Goal: Information Seeking & Learning: Learn about a topic

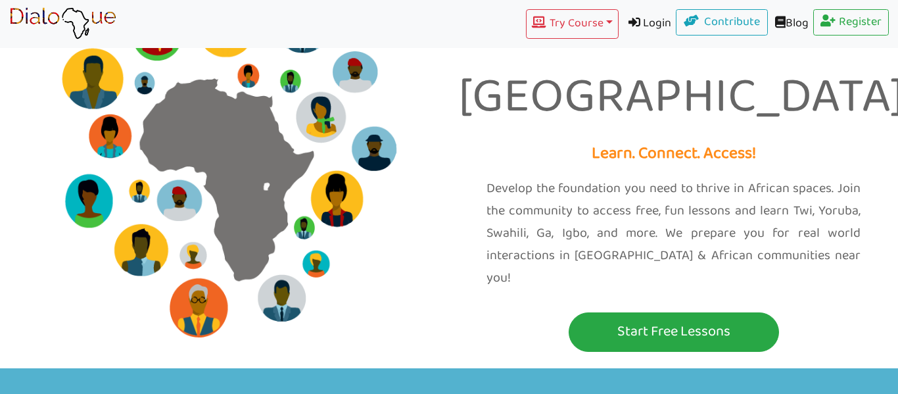
scroll to position [75, 0]
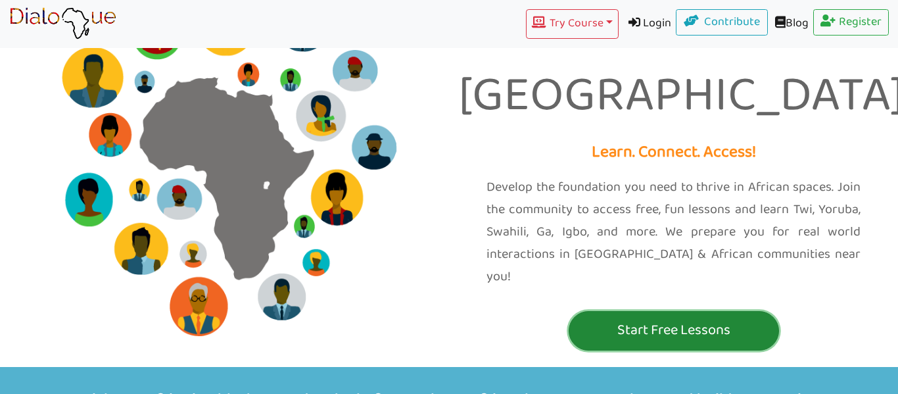
click at [663, 318] on p "Start Free Lessons" at bounding box center [674, 330] width 204 height 24
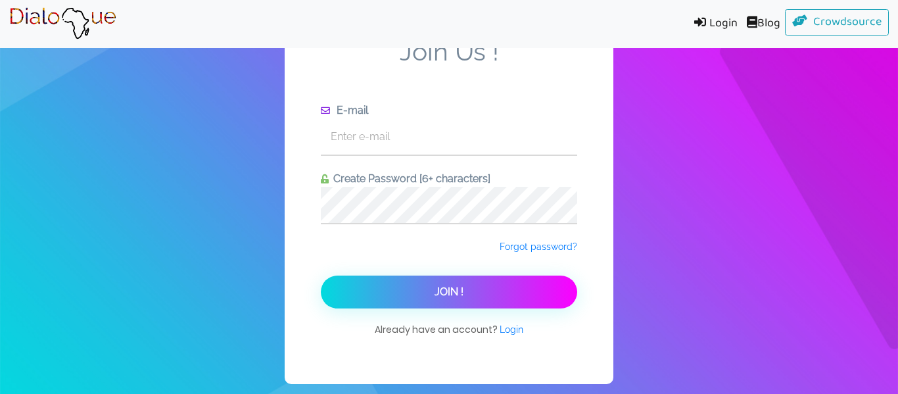
scroll to position [16, 0]
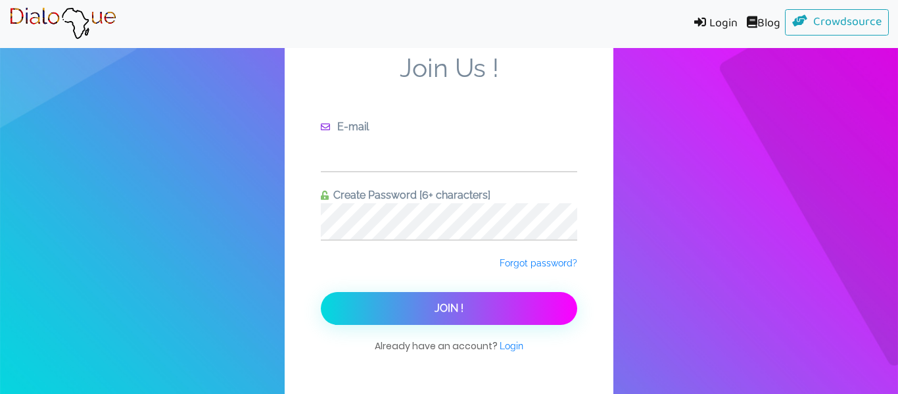
click at [372, 164] on input "text" at bounding box center [449, 153] width 256 height 36
type input "jamesguthy@icloud.com"
click at [321, 292] on button "Join !" at bounding box center [449, 308] width 256 height 33
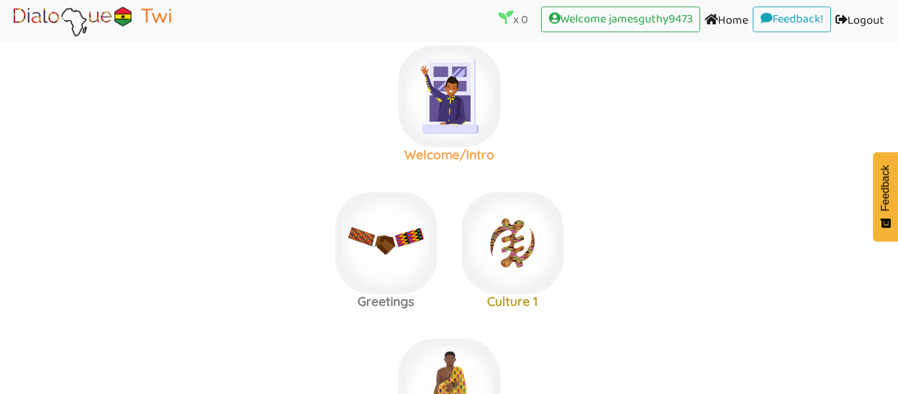
scroll to position [34, 0]
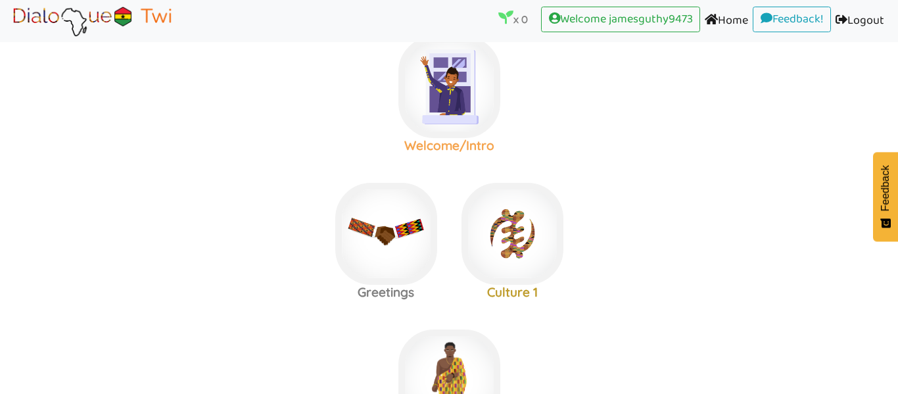
click at [423, 143] on h3 "Welcome/Intro" at bounding box center [449, 145] width 126 height 15
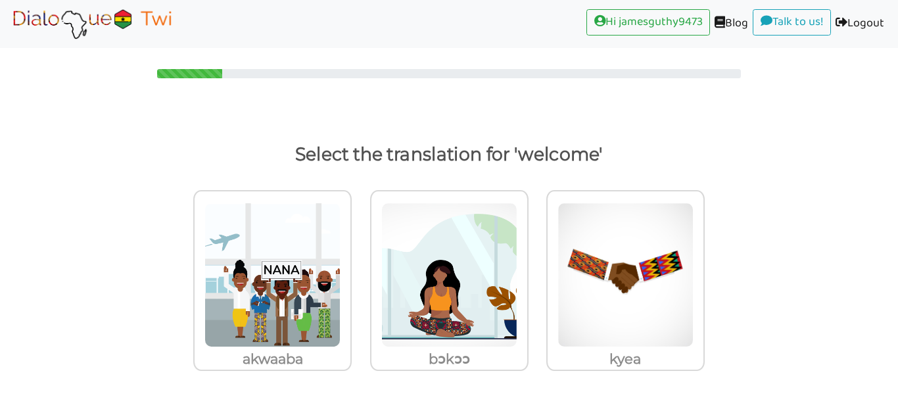
click at [99, 12] on img at bounding box center [92, 23] width 166 height 33
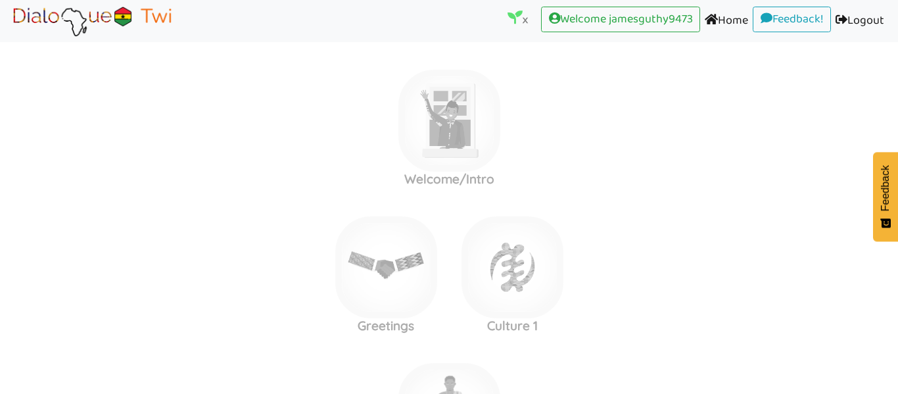
click at [9, 37] on area at bounding box center [9, 37] width 0 height 0
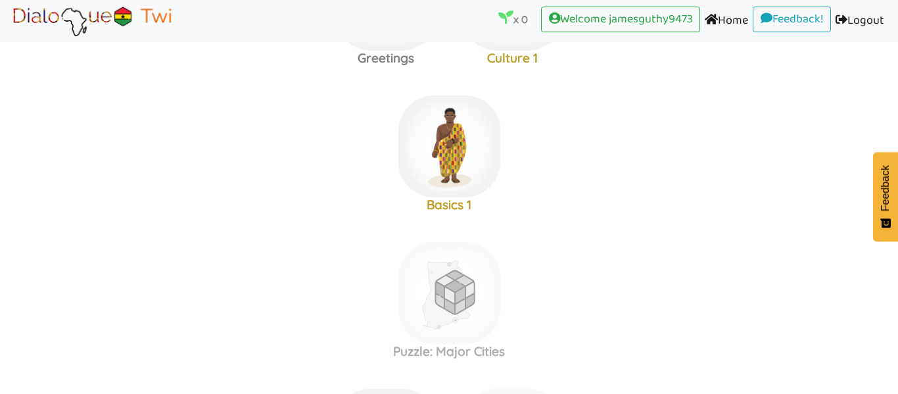
scroll to position [264, 0]
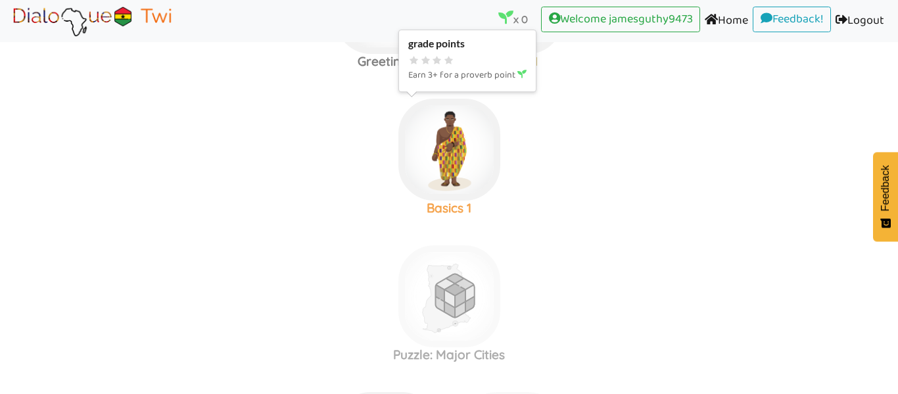
click at [453, 175] on img at bounding box center [449, 150] width 102 height 102
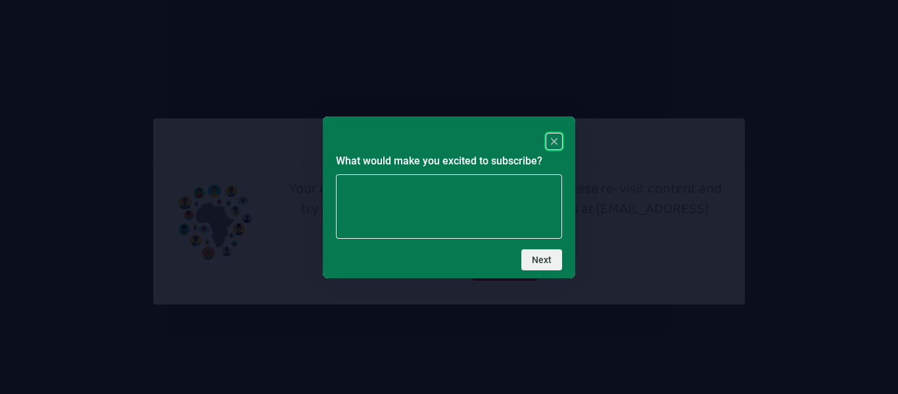
click at [550, 139] on rect "Close" at bounding box center [554, 141] width 16 height 16
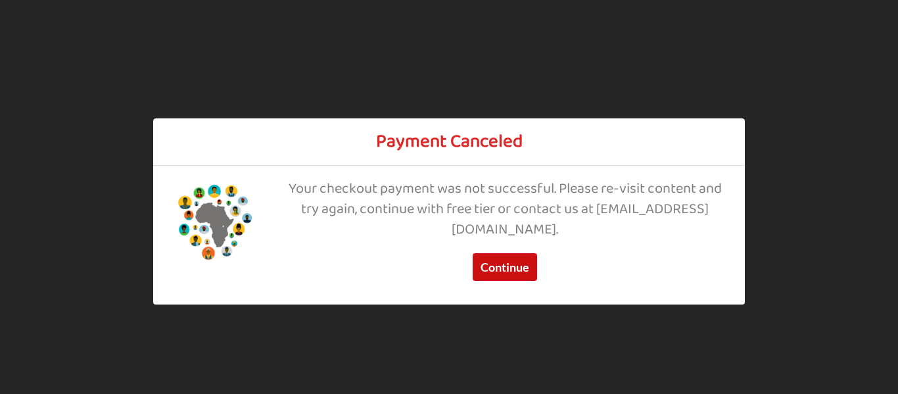
click at [517, 255] on button "Continue" at bounding box center [505, 267] width 64 height 28
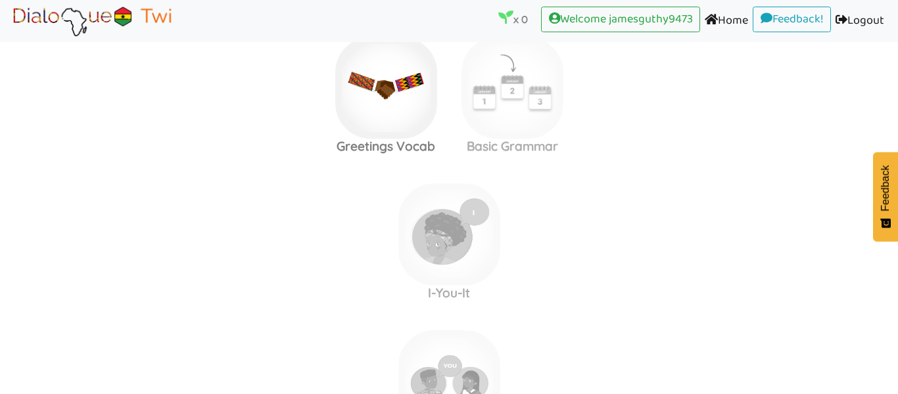
scroll to position [540, 0]
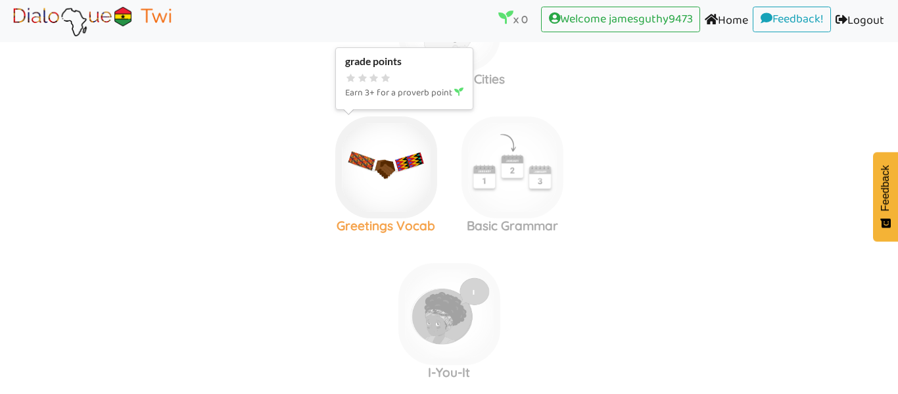
click at [414, 167] on img at bounding box center [386, 167] width 102 height 102
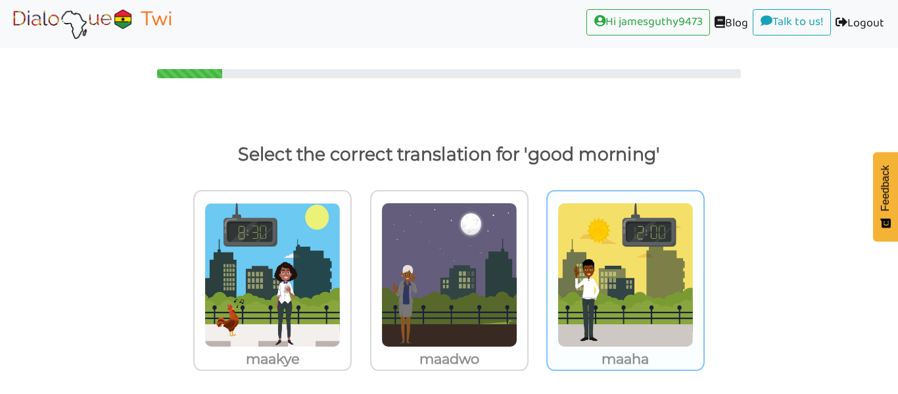
click at [589, 229] on img at bounding box center [626, 275] width 136 height 145
click at [704, 262] on input "maaha" at bounding box center [709, 267] width 10 height 10
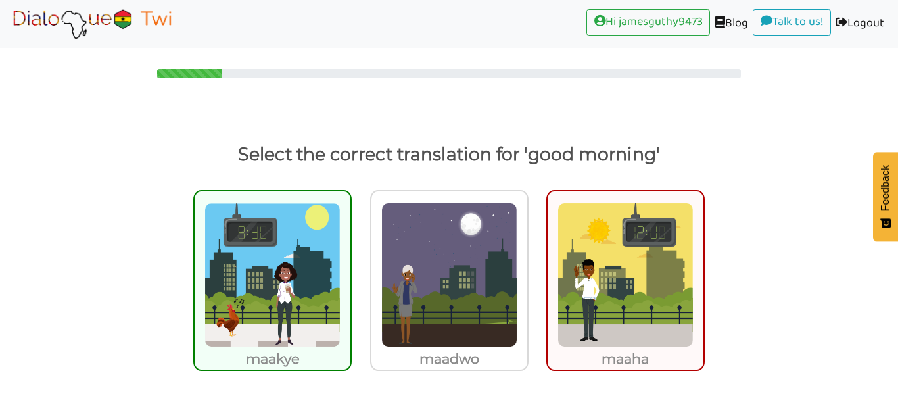
click at [294, 256] on img at bounding box center [272, 275] width 136 height 145
click at [350, 262] on input "maakye" at bounding box center [355, 267] width 10 height 10
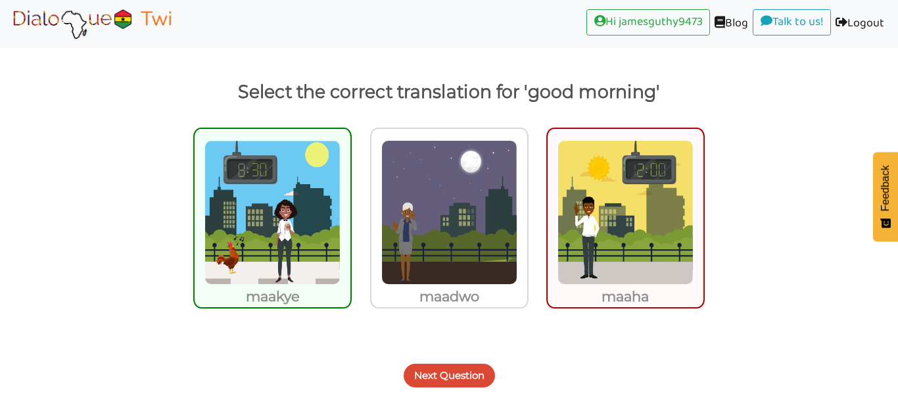
click at [429, 381] on button "Next Question" at bounding box center [449, 376] width 91 height 24
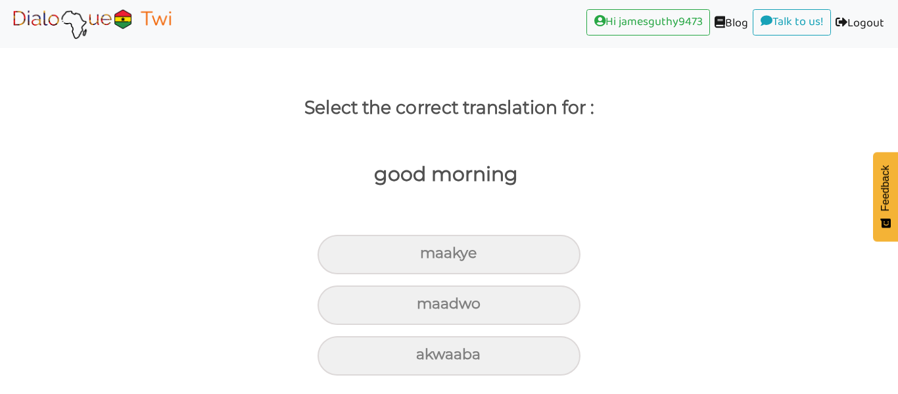
scroll to position [47, 0]
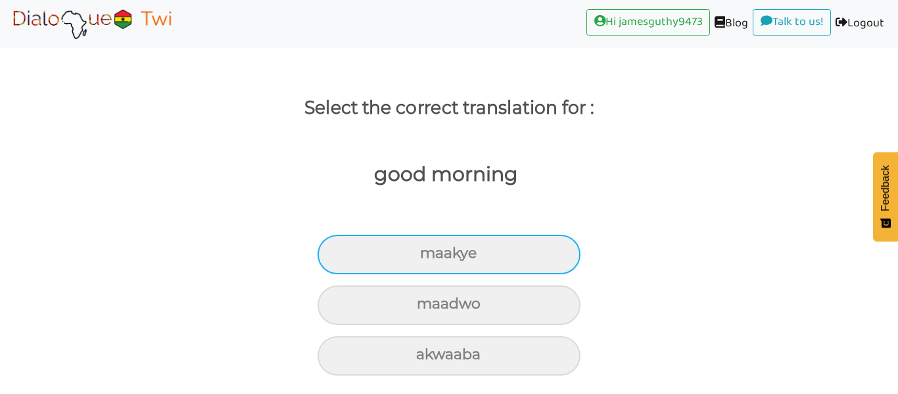
click at [408, 251] on div "maakye" at bounding box center [449, 254] width 263 height 39
click at [421, 251] on input "maakye" at bounding box center [425, 253] width 9 height 9
radio input "true"
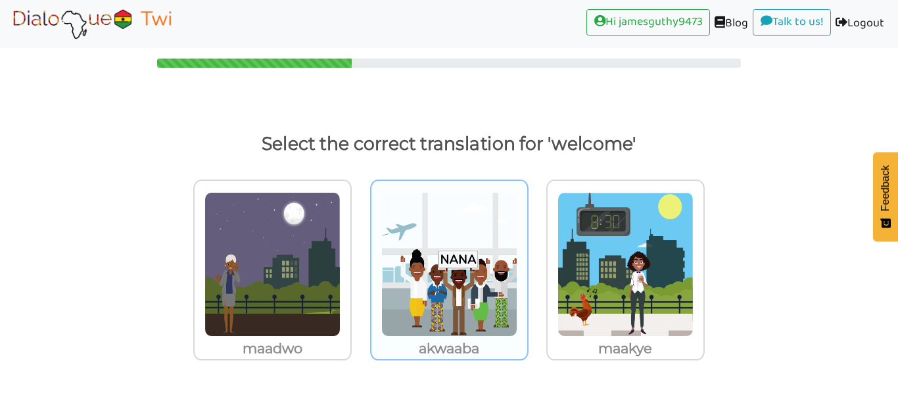
scroll to position [11, 0]
click at [468, 278] on img at bounding box center [449, 264] width 136 height 145
click at [527, 261] on input "akwaaba" at bounding box center [532, 256] width 10 height 10
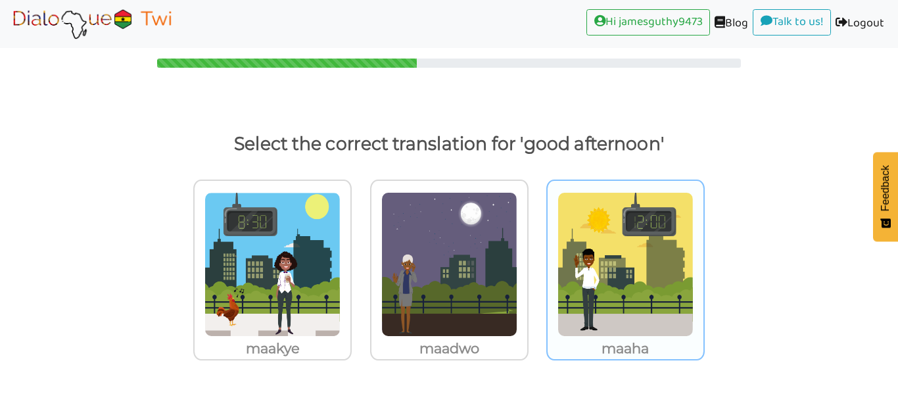
click at [629, 235] on img at bounding box center [626, 264] width 136 height 145
click at [704, 251] on input "maaha" at bounding box center [709, 256] width 10 height 10
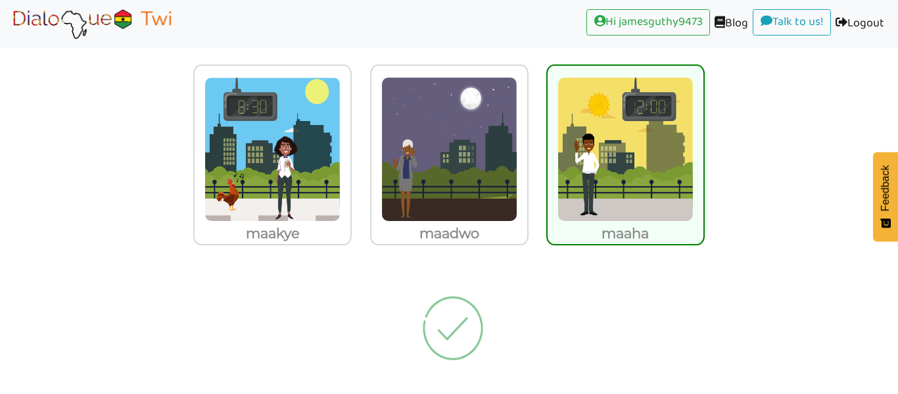
scroll to position [5, 0]
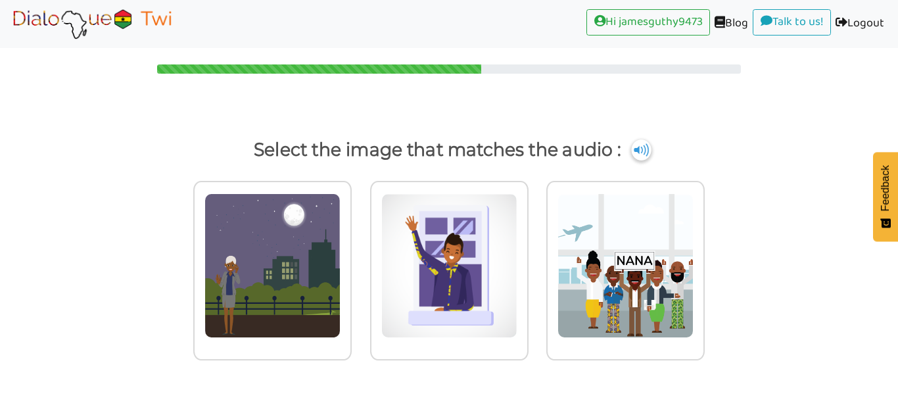
click at [643, 155] on img at bounding box center [641, 149] width 20 height 21
click at [643, 153] on img at bounding box center [641, 149] width 20 height 21
click at [642, 154] on img at bounding box center [641, 149] width 20 height 21
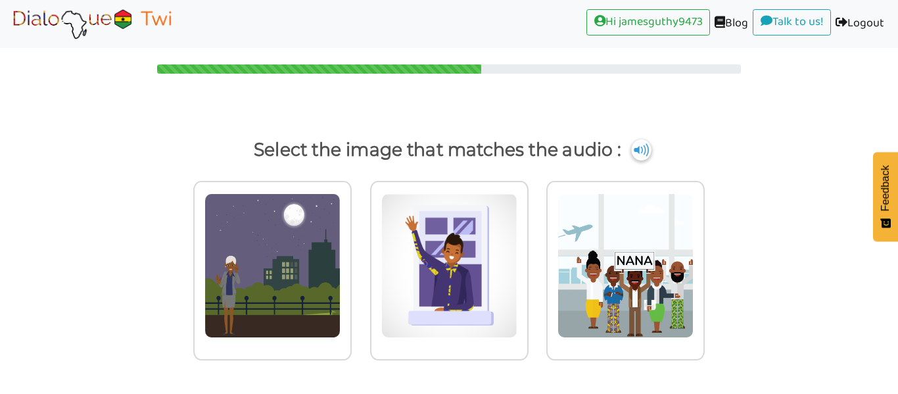
click at [642, 154] on img at bounding box center [641, 149] width 20 height 21
click at [640, 153] on img at bounding box center [641, 149] width 20 height 21
click at [640, 151] on img at bounding box center [641, 149] width 20 height 21
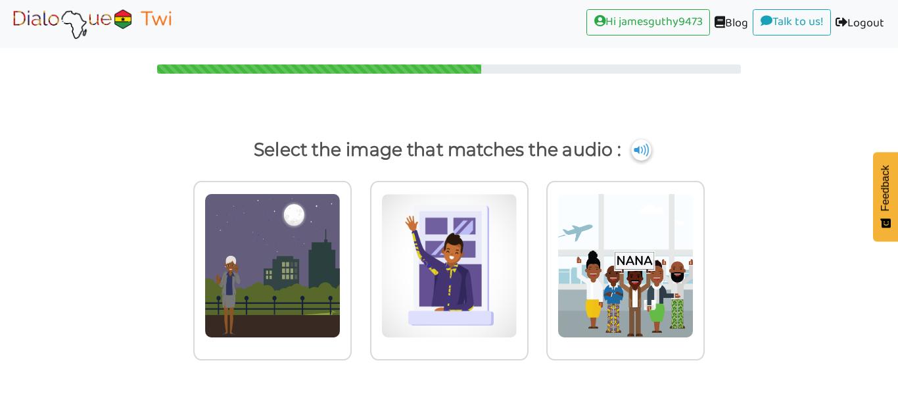
click at [640, 151] on img at bounding box center [641, 149] width 20 height 21
click at [641, 149] on img at bounding box center [641, 149] width 20 height 21
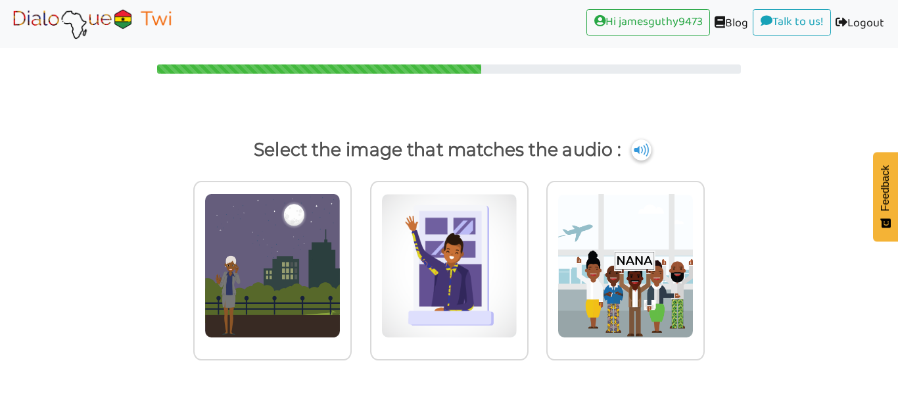
click at [641, 149] on img at bounding box center [641, 149] width 20 height 21
click at [641, 147] on img at bounding box center [641, 149] width 20 height 21
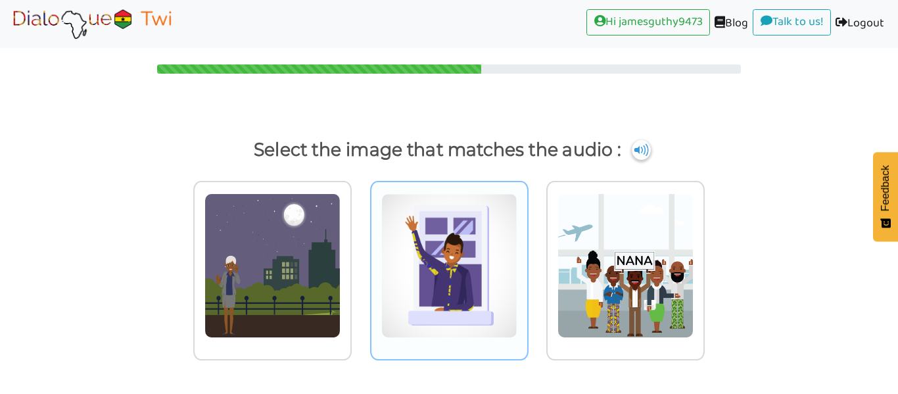
click at [460, 279] on img at bounding box center [449, 265] width 136 height 145
click at [527, 262] on input "radio" at bounding box center [532, 257] width 10 height 10
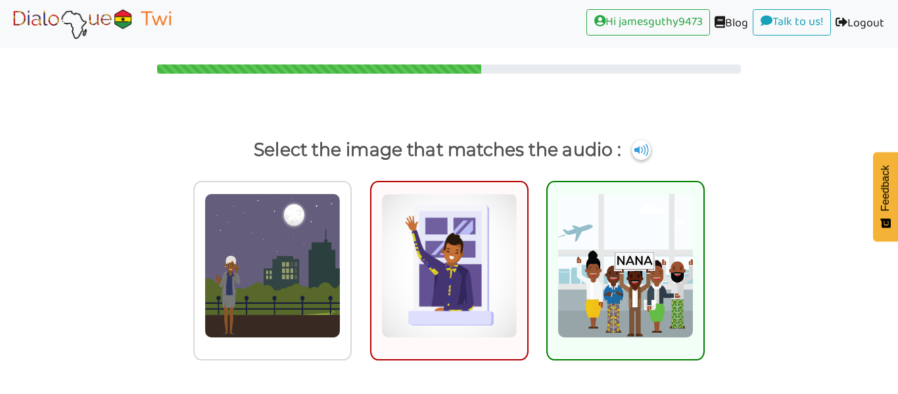
scroll to position [57, 0]
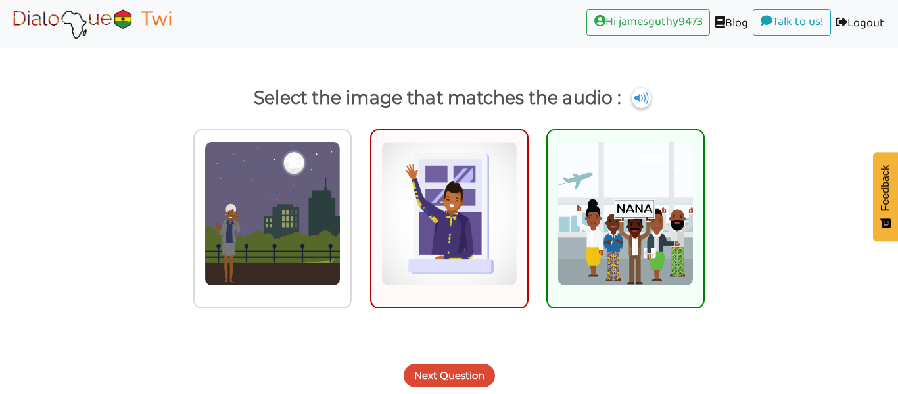
click at [469, 374] on button "Next Question" at bounding box center [449, 376] width 91 height 24
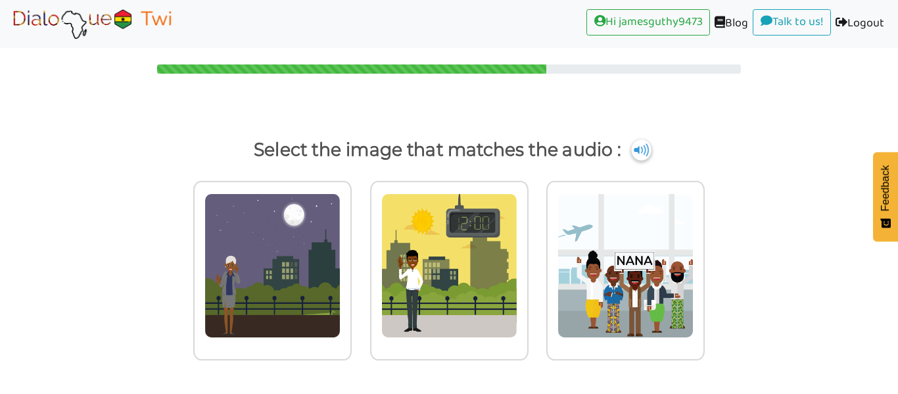
click at [642, 149] on img at bounding box center [641, 149] width 20 height 21
click at [640, 149] on img at bounding box center [641, 149] width 20 height 21
click at [646, 125] on div "Select the image that matches the audio :" at bounding box center [449, 250] width 898 height 287
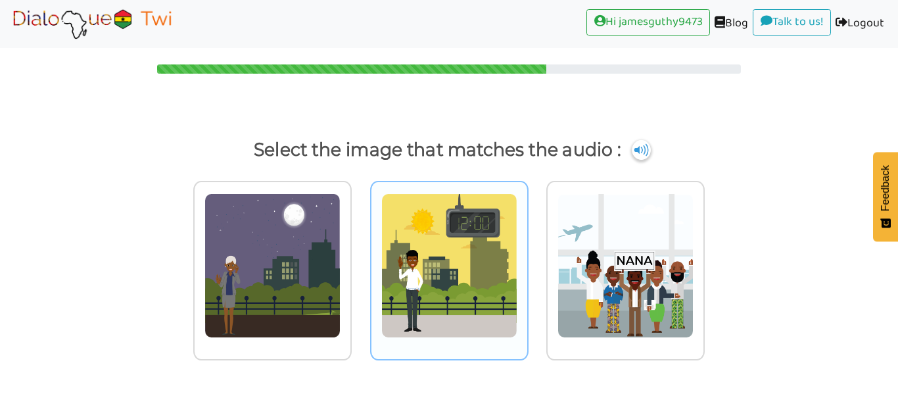
click at [452, 206] on img at bounding box center [449, 265] width 136 height 145
click at [527, 252] on input "radio" at bounding box center [532, 257] width 10 height 10
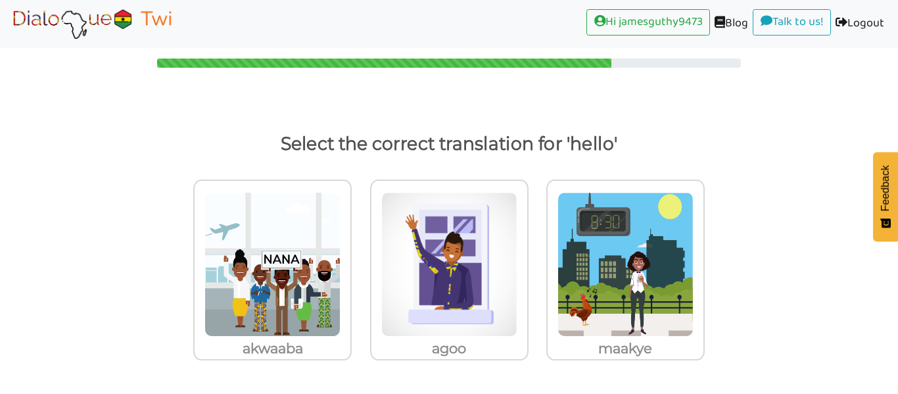
scroll to position [11, 0]
click at [477, 333] on img at bounding box center [449, 264] width 136 height 145
click at [527, 261] on input "agoo" at bounding box center [532, 256] width 10 height 10
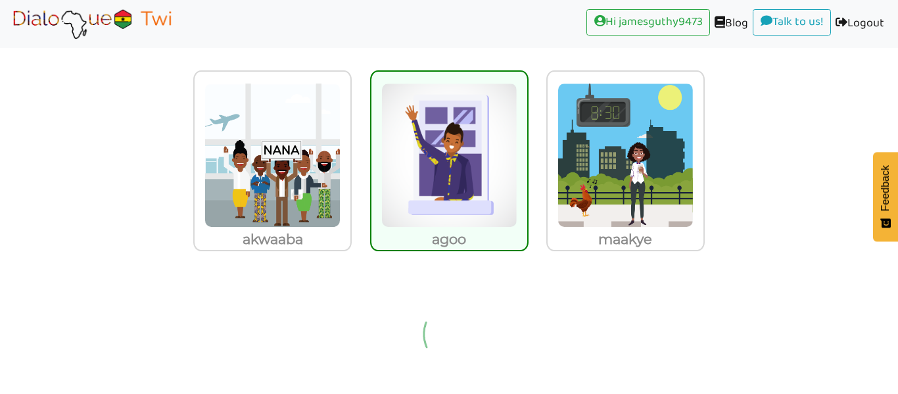
scroll to position [47, 0]
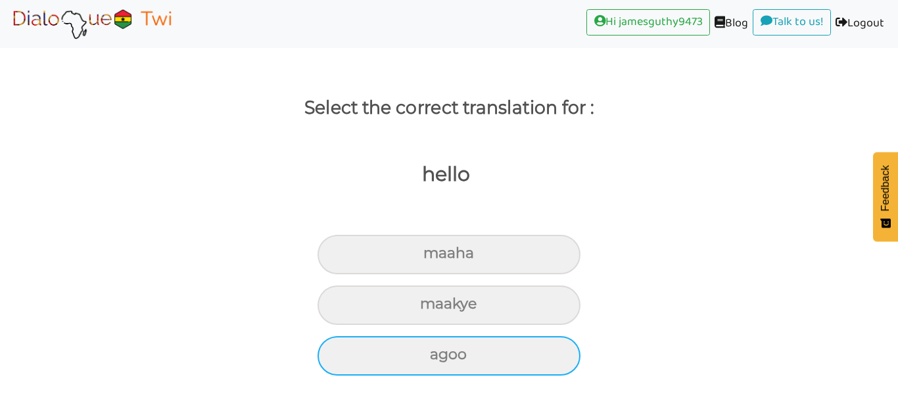
click at [460, 356] on div "agoo" at bounding box center [449, 355] width 263 height 39
click at [440, 356] on input "agoo" at bounding box center [435, 354] width 9 height 9
radio input "true"
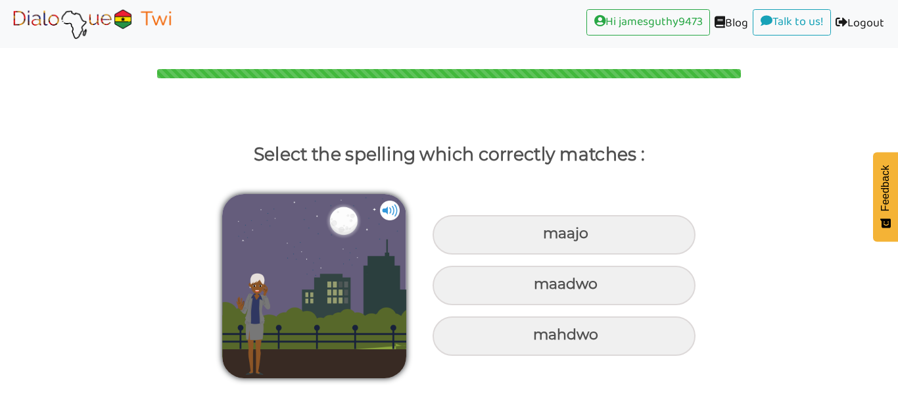
scroll to position [0, 0]
click at [393, 216] on img at bounding box center [390, 211] width 20 height 20
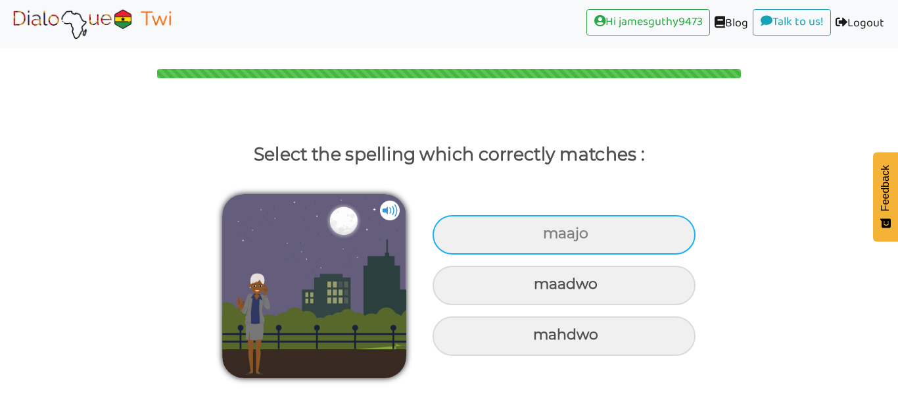
click at [433, 230] on div "maajo" at bounding box center [564, 234] width 263 height 39
click at [541, 230] on input "maajo" at bounding box center [545, 233] width 9 height 9
radio input "true"
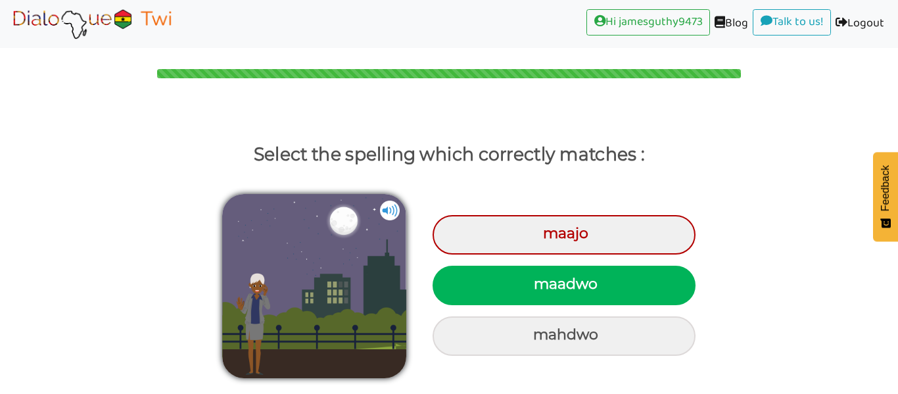
click at [458, 277] on div "maadwo" at bounding box center [564, 285] width 263 height 39
click at [531, 280] on input "maadwo" at bounding box center [535, 284] width 9 height 9
radio input "true"
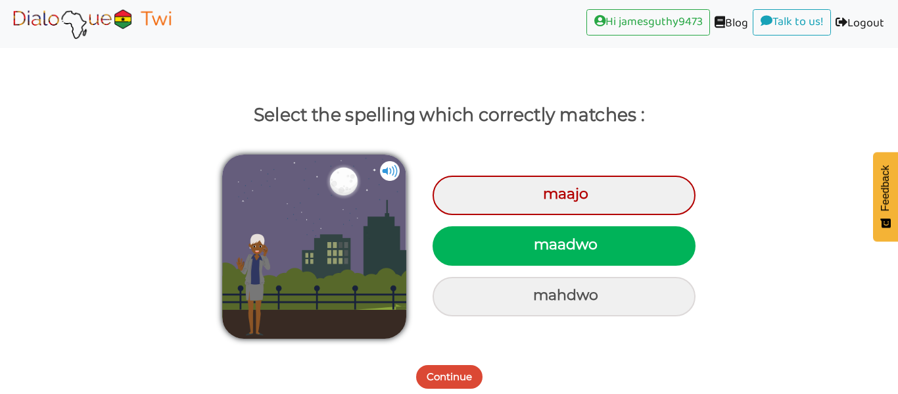
scroll to position [41, 0]
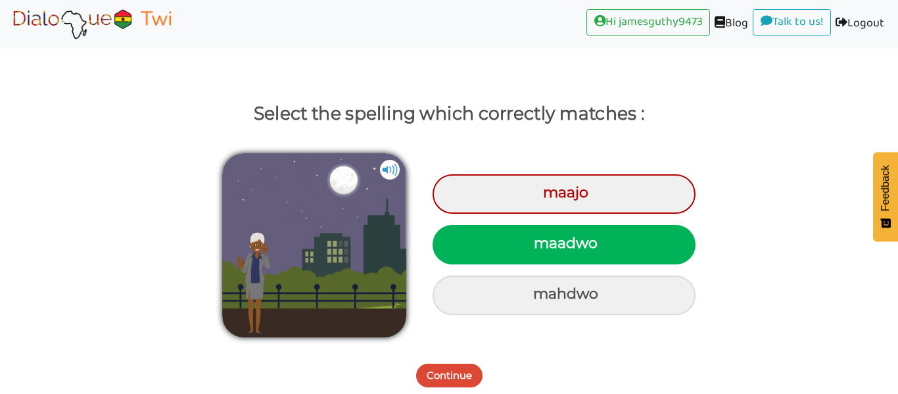
click at [444, 383] on button "Continue" at bounding box center [449, 376] width 66 height 24
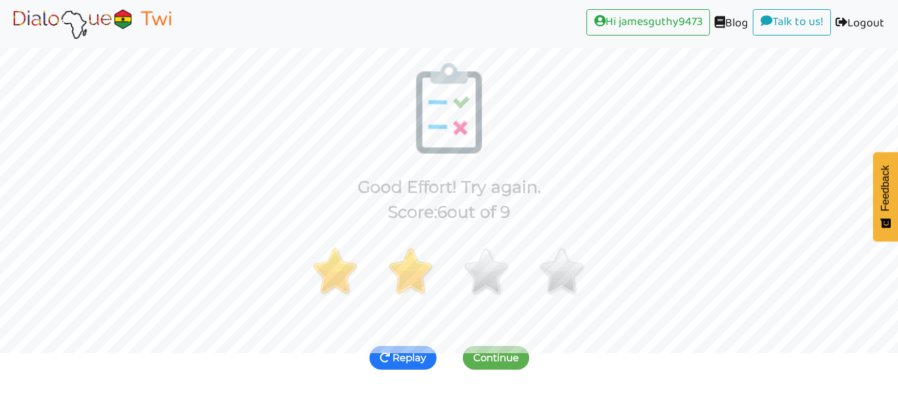
click at [418, 364] on button "Replay" at bounding box center [403, 358] width 67 height 24
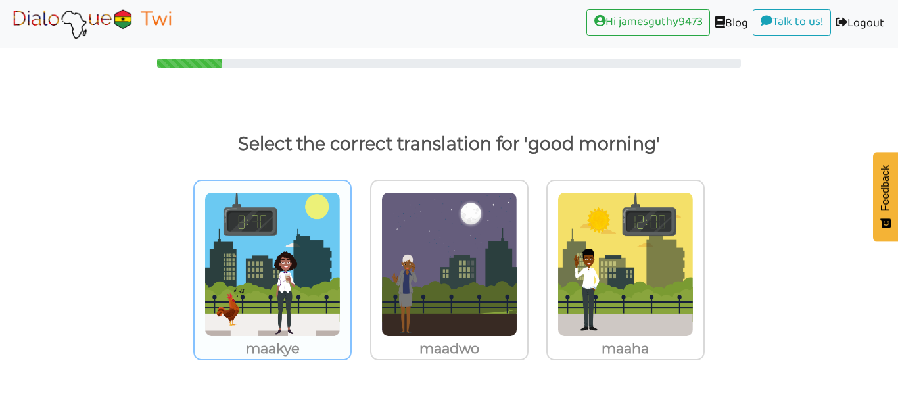
click at [345, 252] on div "maakye" at bounding box center [272, 270] width 158 height 181
click at [350, 252] on input "maakye" at bounding box center [355, 256] width 10 height 10
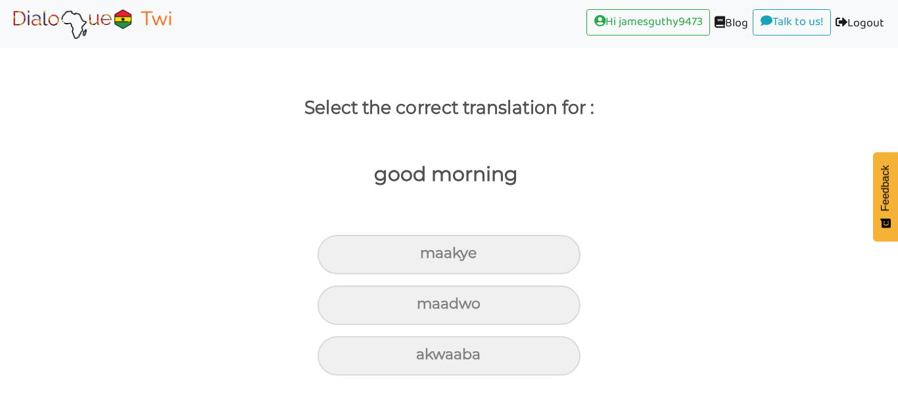
scroll to position [47, 0]
click at [99, 25] on img at bounding box center [92, 23] width 166 height 33
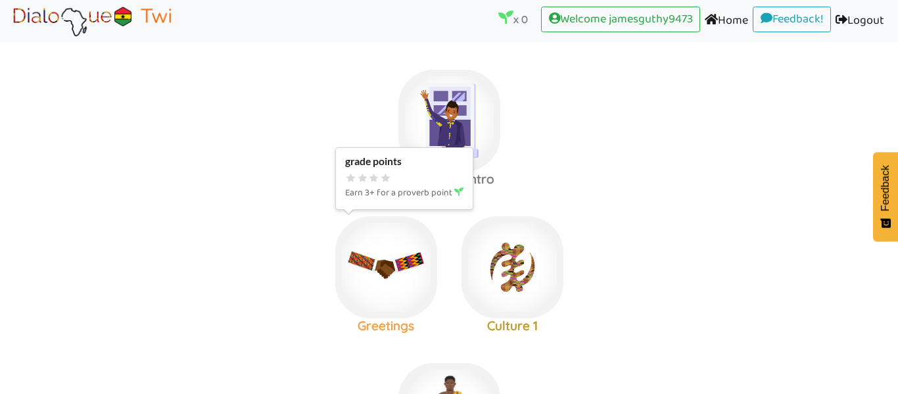
click at [398, 244] on img at bounding box center [386, 267] width 102 height 102
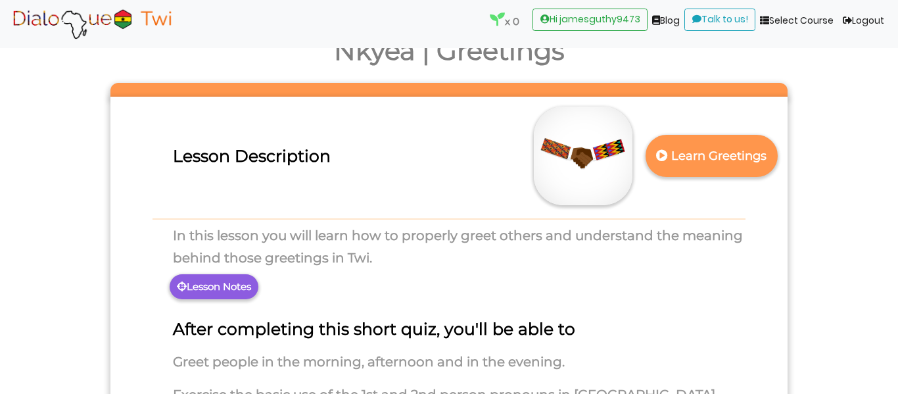
scroll to position [29, 0]
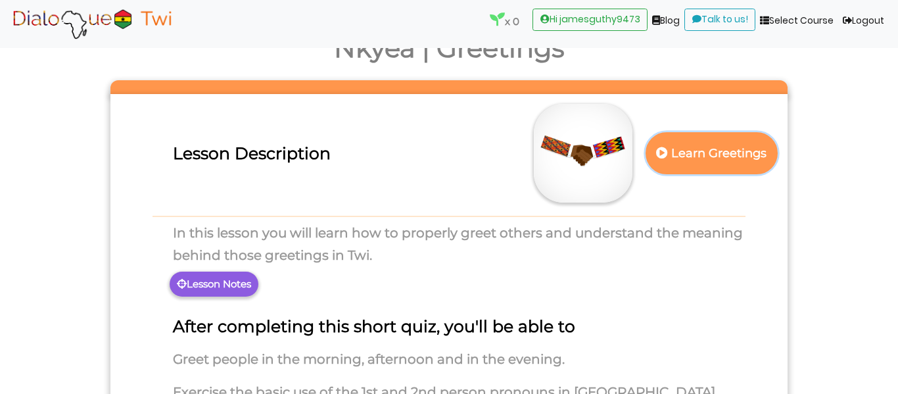
click at [669, 158] on p "Learn Greetings" at bounding box center [712, 153] width 116 height 32
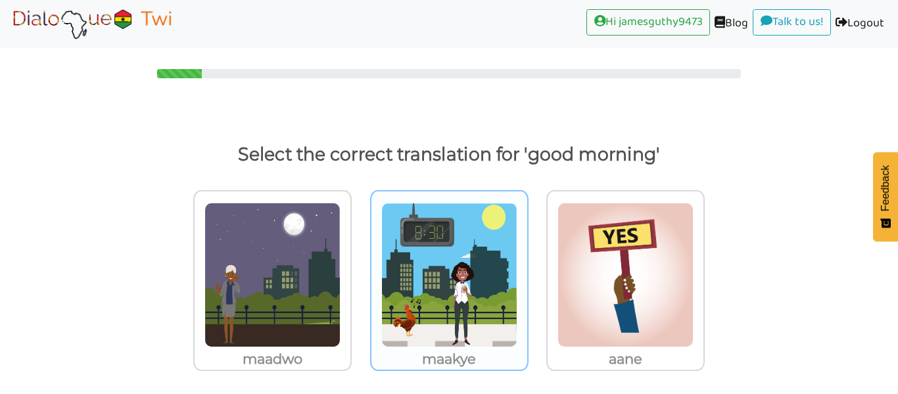
click at [464, 259] on img at bounding box center [449, 275] width 136 height 145
click at [527, 262] on input "maakye" at bounding box center [532, 267] width 10 height 10
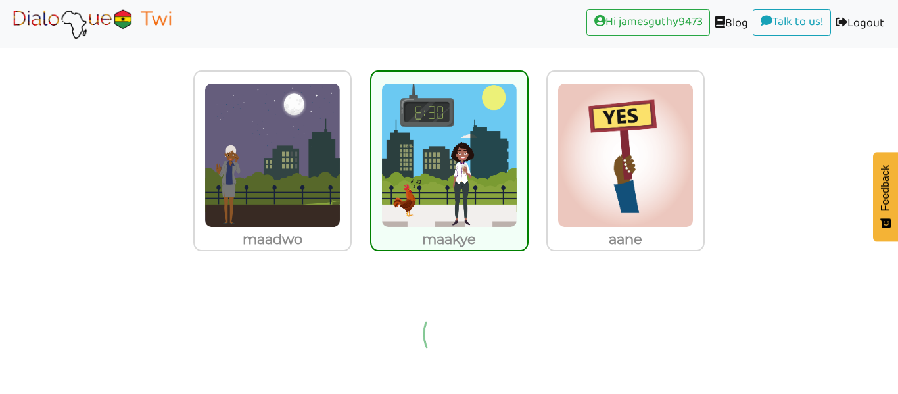
scroll to position [126, 0]
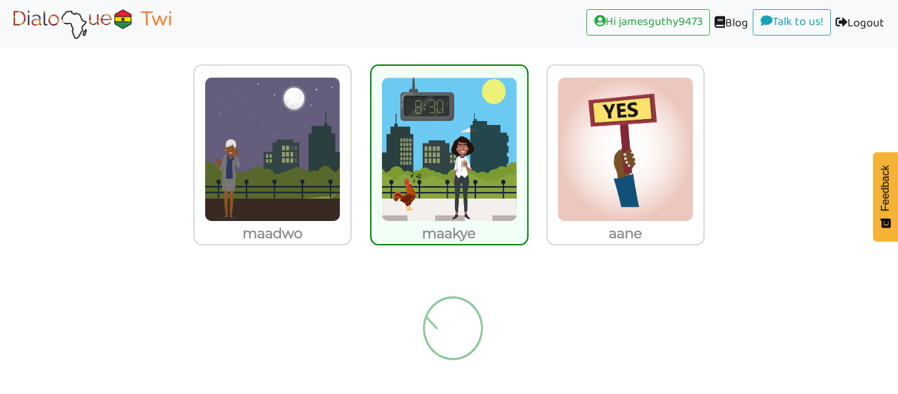
click at [456, 306] on img at bounding box center [453, 328] width 124 height 132
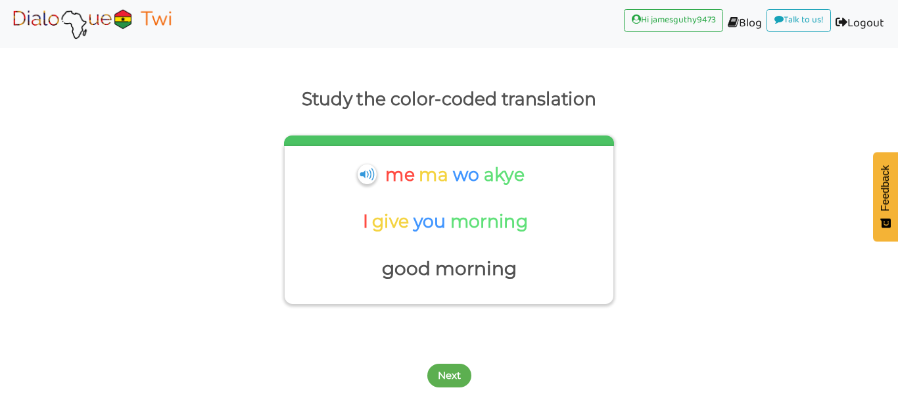
scroll to position [55, 0]
click at [446, 364] on button "Next" at bounding box center [449, 376] width 44 height 24
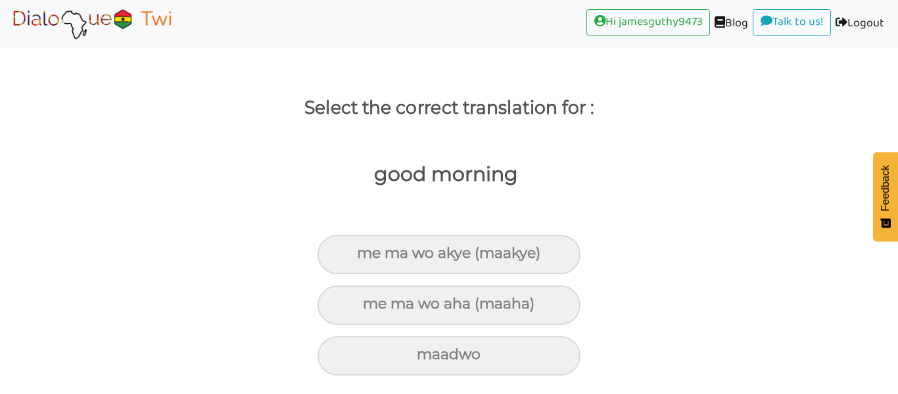
scroll to position [47, 0]
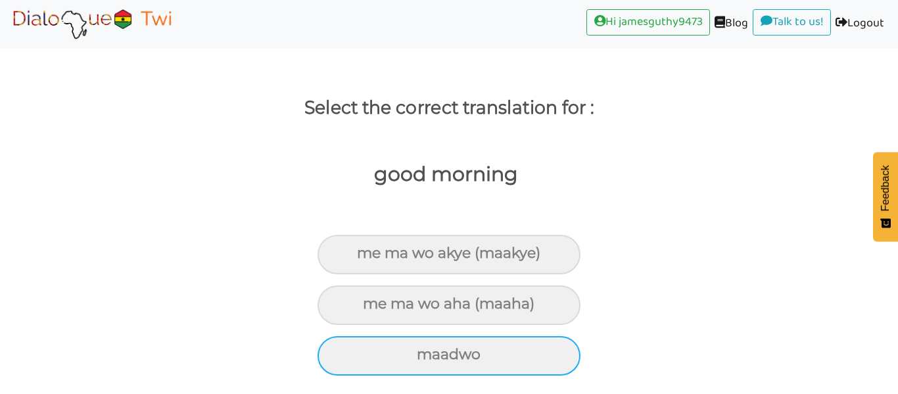
click at [400, 361] on div "maadwo" at bounding box center [449, 355] width 263 height 39
click at [418, 359] on input "maadwo" at bounding box center [422, 354] width 9 height 9
radio input "true"
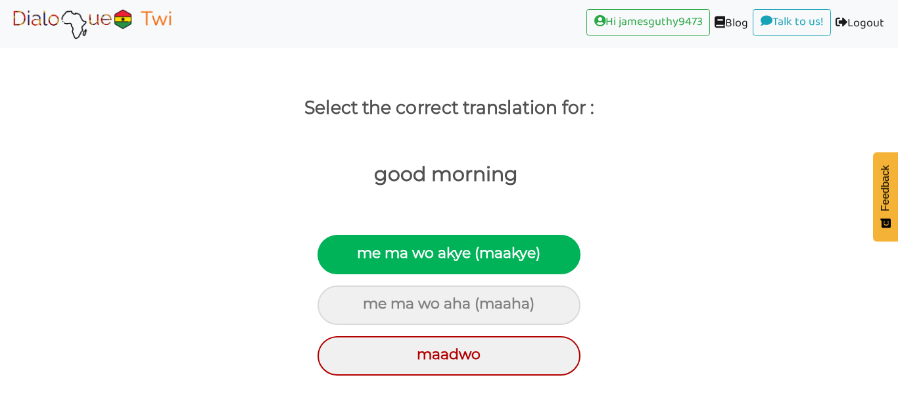
scroll to position [55, 0]
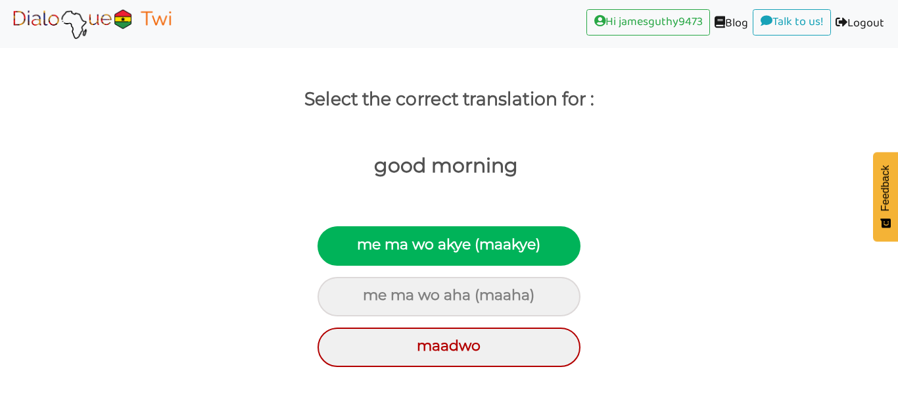
click at [396, 241] on div "me ma wo akye (maakye)" at bounding box center [449, 245] width 263 height 39
click at [367, 241] on input "me ma wo akye (maakye)" at bounding box center [362, 245] width 9 height 9
radio input "true"
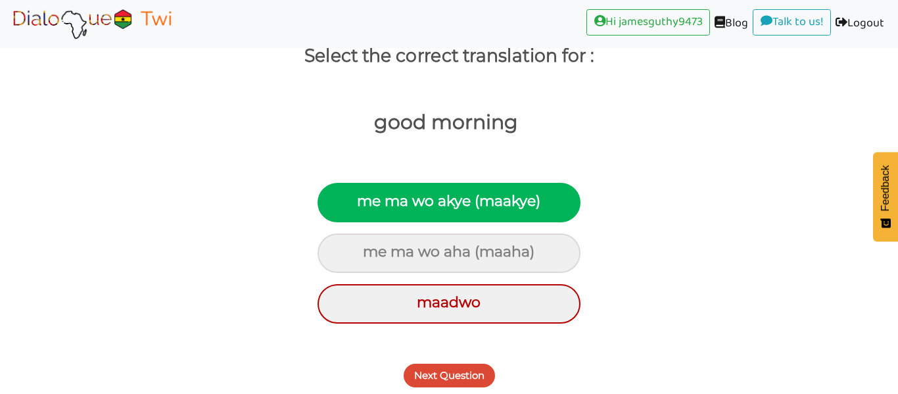
click at [445, 362] on div "Next Question" at bounding box center [449, 368] width 898 height 52
click at [443, 367] on button "Next Question" at bounding box center [449, 376] width 91 height 24
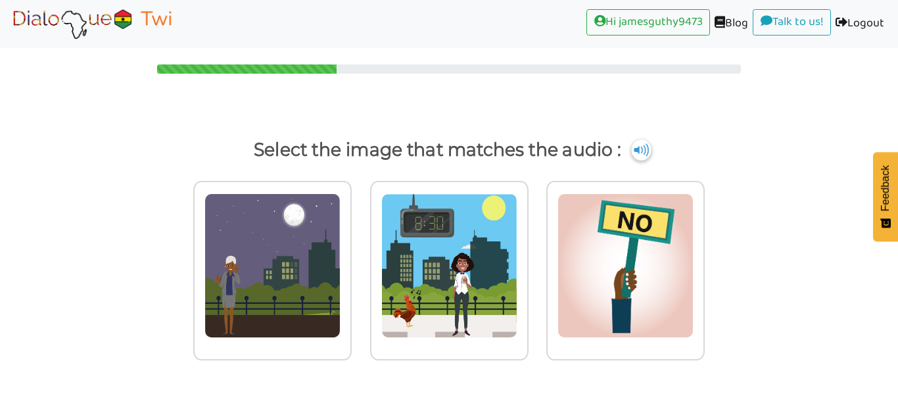
click at [643, 150] on img at bounding box center [641, 149] width 20 height 21
click at [643, 151] on img at bounding box center [641, 149] width 20 height 21
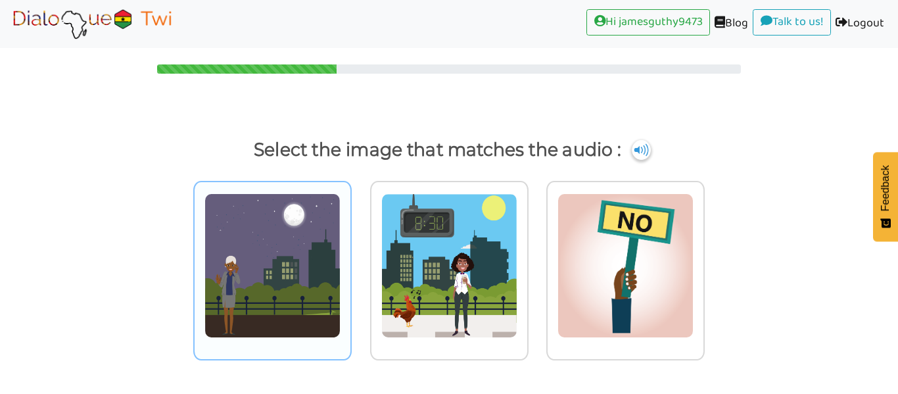
click at [267, 249] on img at bounding box center [272, 265] width 136 height 145
click at [350, 252] on input "radio" at bounding box center [355, 257] width 10 height 10
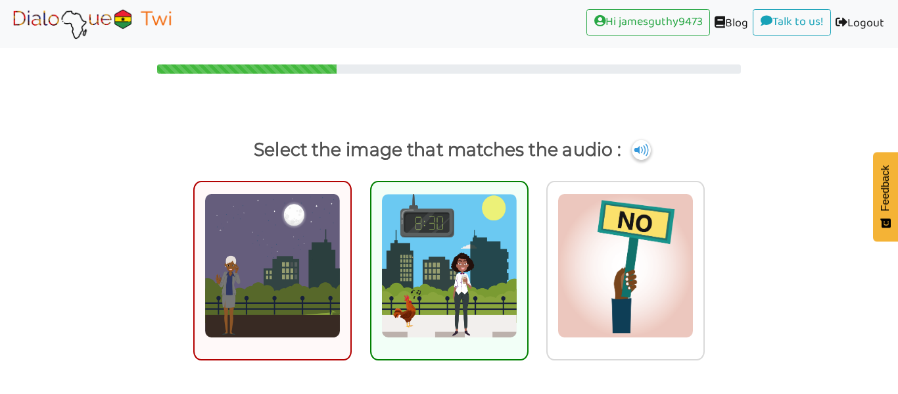
scroll to position [57, 0]
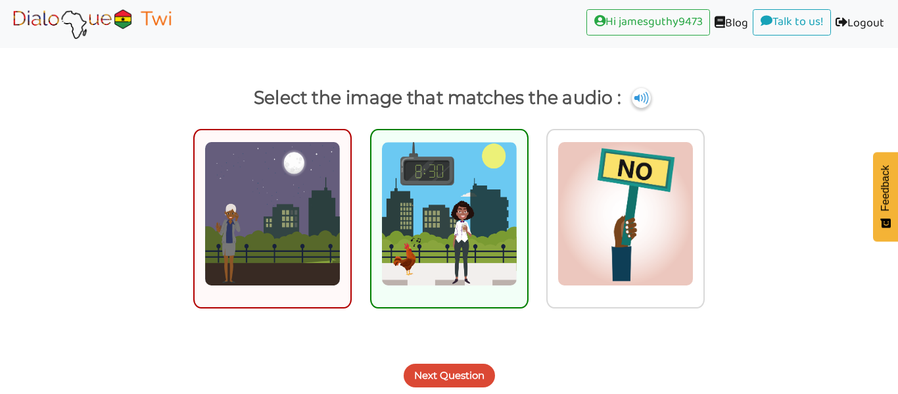
click at [461, 370] on button "Next Question" at bounding box center [449, 376] width 91 height 24
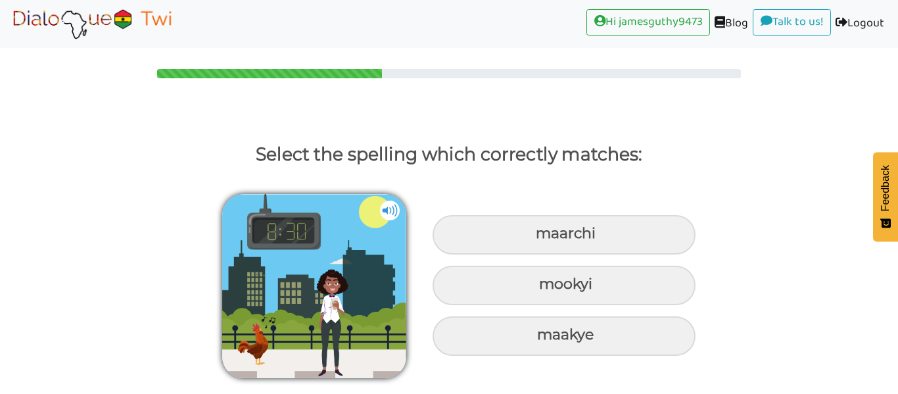
scroll to position [0, 0]
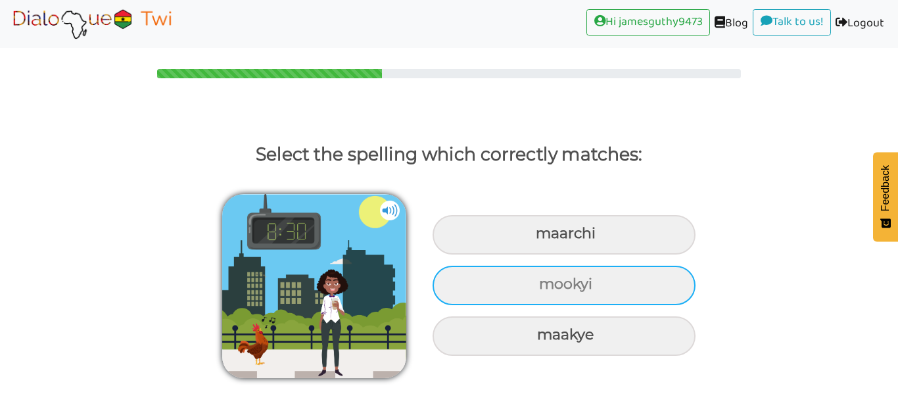
click at [502, 304] on div "mookyi" at bounding box center [564, 285] width 263 height 39
click at [537, 289] on input "mookyi" at bounding box center [541, 284] width 9 height 9
radio input "true"
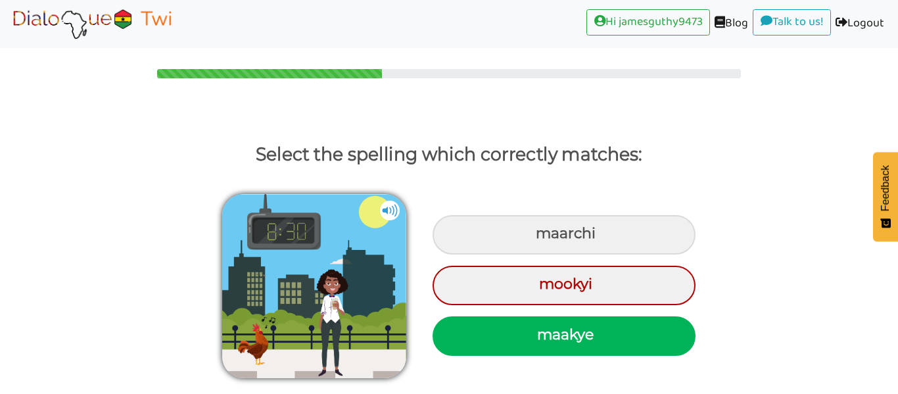
click at [518, 342] on div "maakye" at bounding box center [564, 335] width 263 height 39
click at [535, 339] on input "maakye" at bounding box center [539, 335] width 9 height 9
radio input "true"
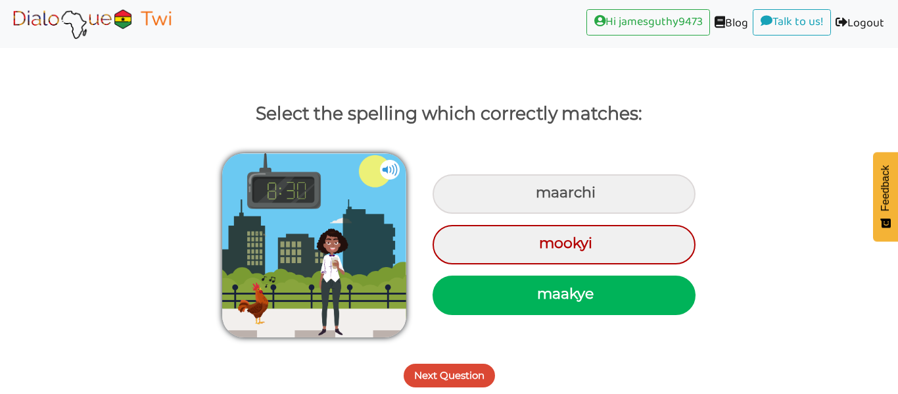
click at [471, 376] on button "Next Question" at bounding box center [449, 376] width 91 height 24
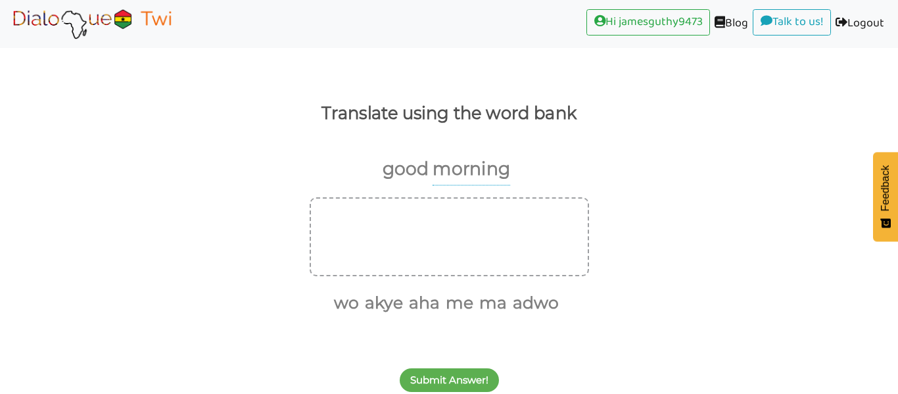
click at [112, 27] on img at bounding box center [92, 23] width 166 height 33
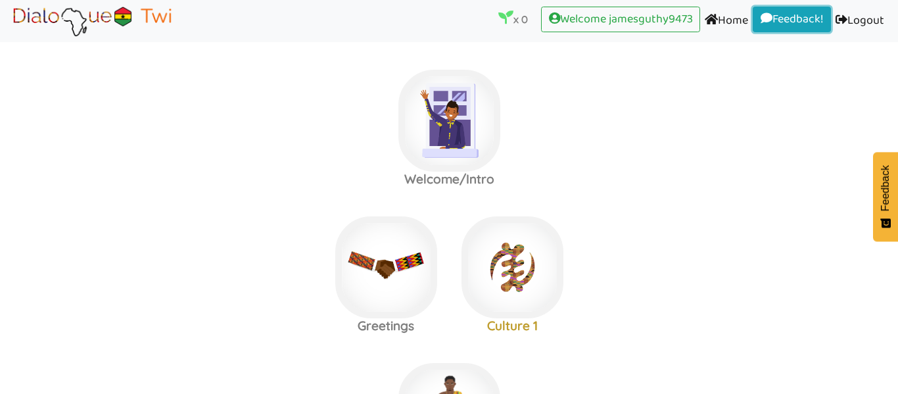
click at [761, 17] on span at bounding box center [767, 18] width 12 height 12
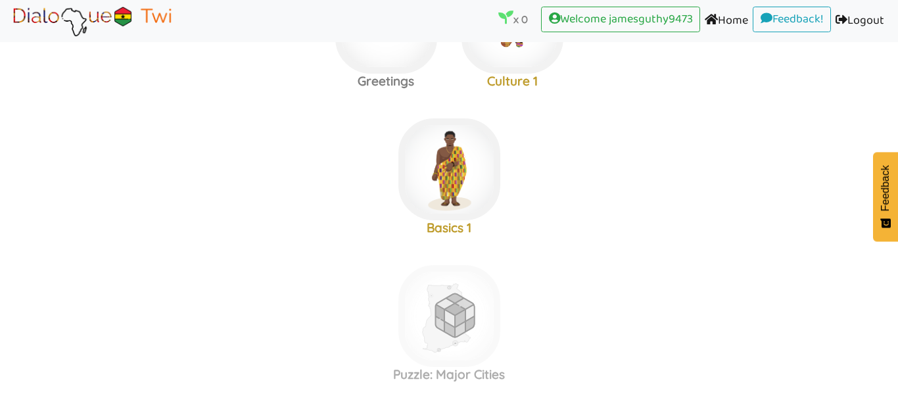
scroll to position [320, 0]
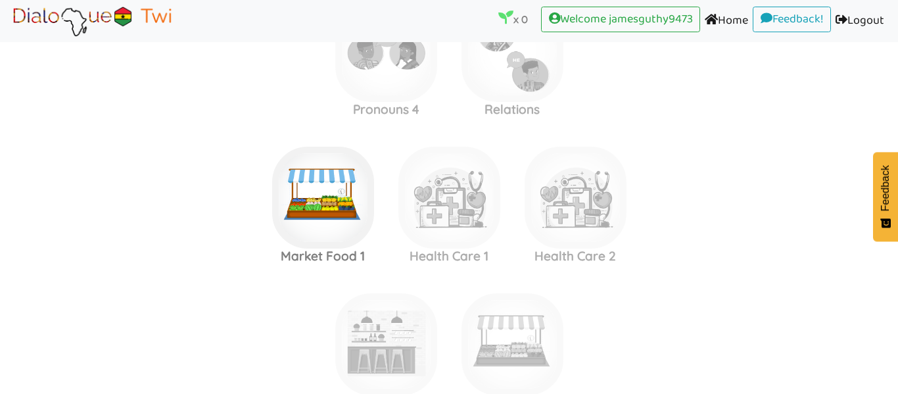
scroll to position [1247, 0]
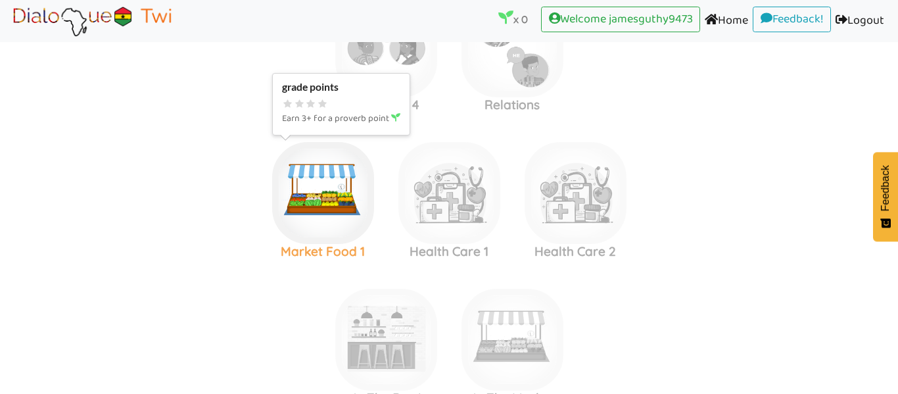
click at [348, 183] on img at bounding box center [323, 193] width 102 height 102
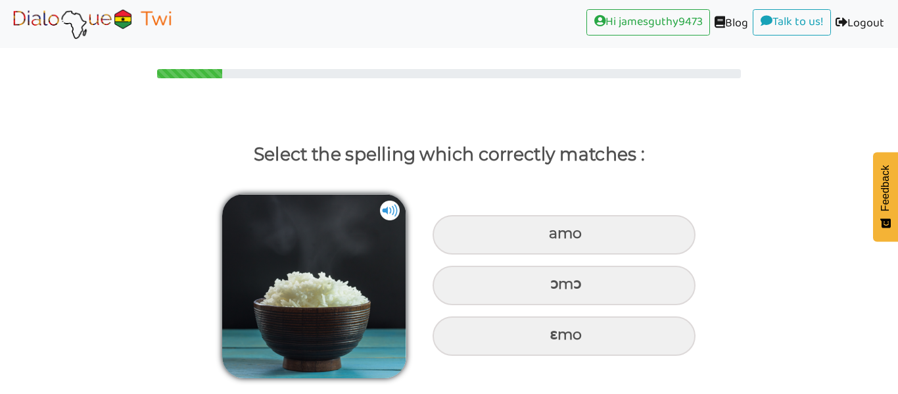
click at [397, 211] on img at bounding box center [390, 211] width 20 height 20
click at [395, 210] on img at bounding box center [390, 211] width 20 height 20
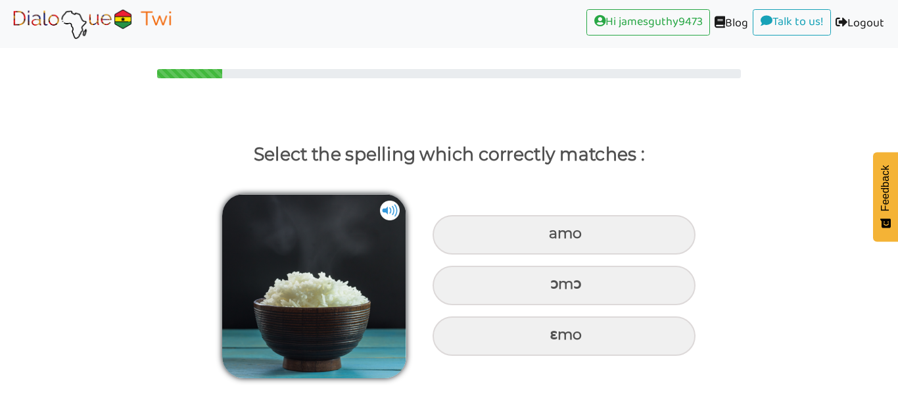
click at [395, 210] on img at bounding box center [390, 211] width 20 height 20
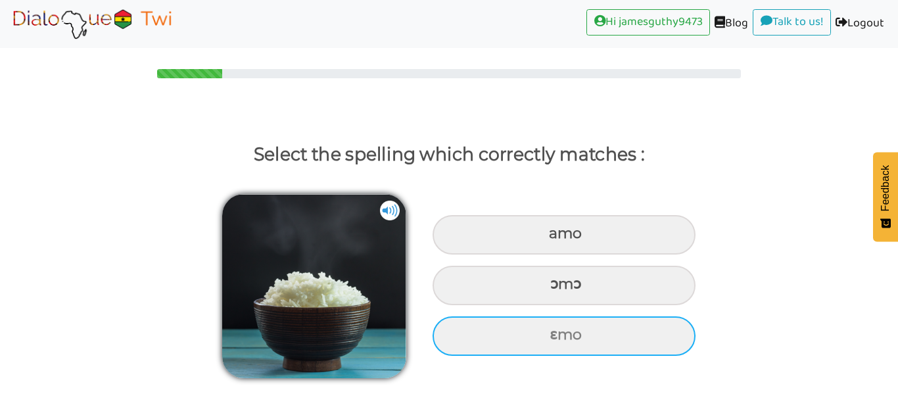
click at [541, 335] on div "ɛmo" at bounding box center [564, 335] width 263 height 39
click at [547, 335] on input "ɛmo" at bounding box center [551, 335] width 9 height 9
radio input "true"
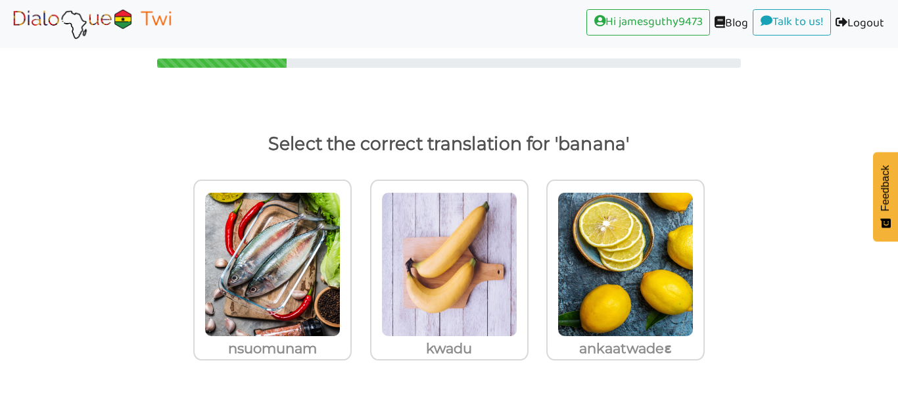
scroll to position [11, 0]
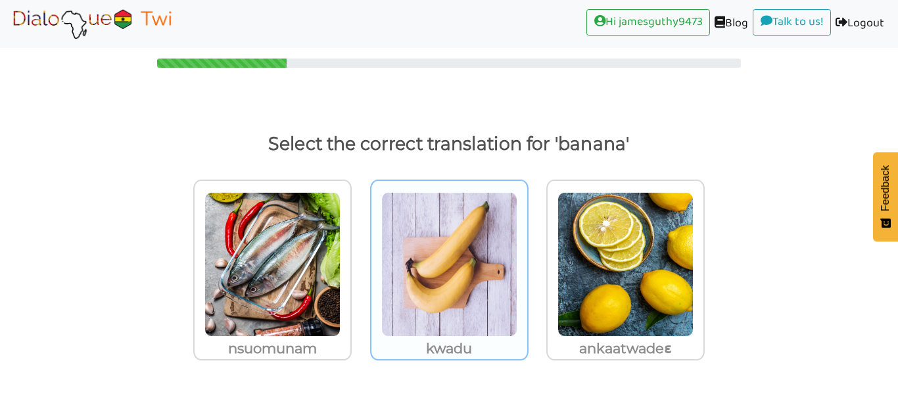
click at [487, 264] on img at bounding box center [449, 264] width 136 height 145
click at [527, 261] on input "kwadu" at bounding box center [532, 256] width 10 height 10
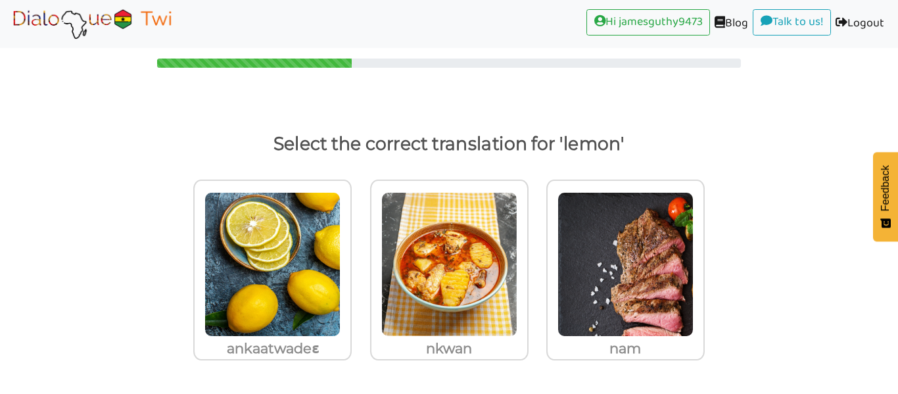
click at [128, 26] on img at bounding box center [92, 23] width 166 height 33
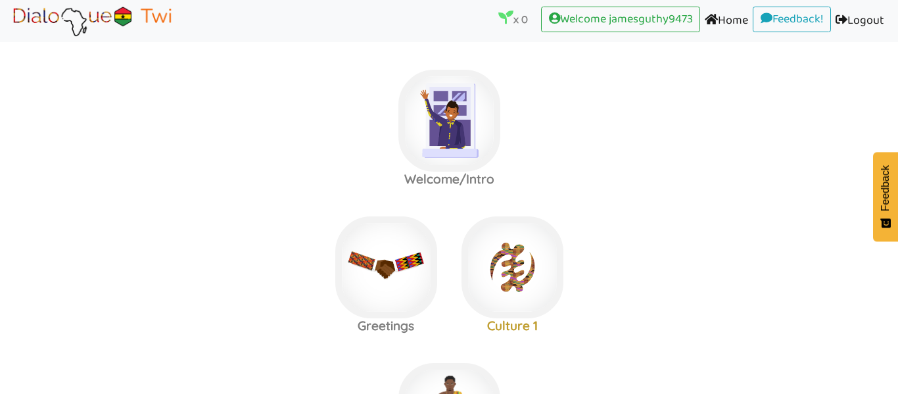
click at [9, 37] on area at bounding box center [9, 37] width 0 height 0
